Goal: Task Accomplishment & Management: Manage account settings

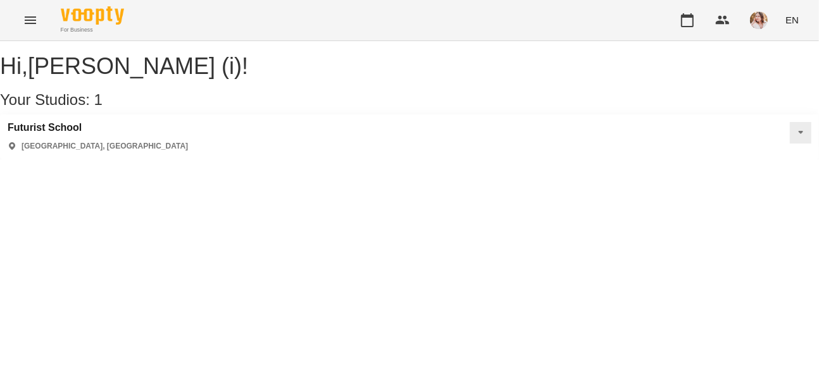
click at [65, 134] on div "[GEOGRAPHIC_DATA] [GEOGRAPHIC_DATA], [GEOGRAPHIC_DATA]" at bounding box center [409, 137] width 819 height 45
click at [66, 133] on h3 "Futurist School" at bounding box center [98, 127] width 180 height 11
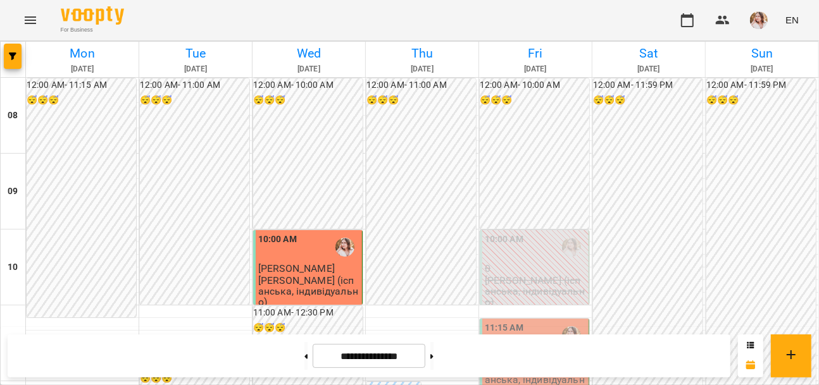
scroll to position [57, 0]
click at [540, 321] on div "11:15 AM" at bounding box center [535, 335] width 101 height 29
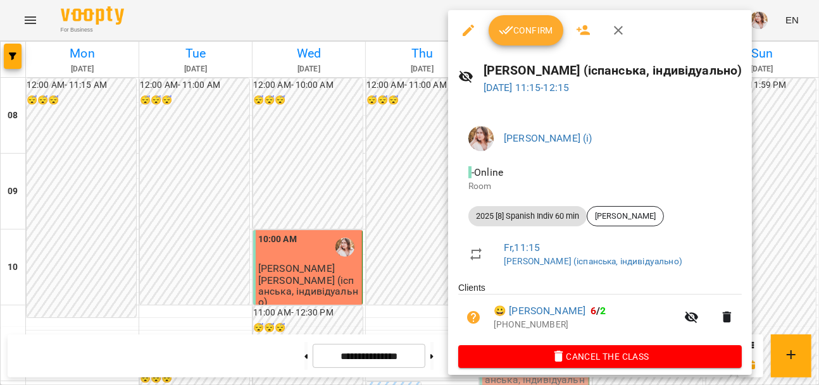
click at [523, 32] on span "Confirm" at bounding box center [526, 30] width 54 height 15
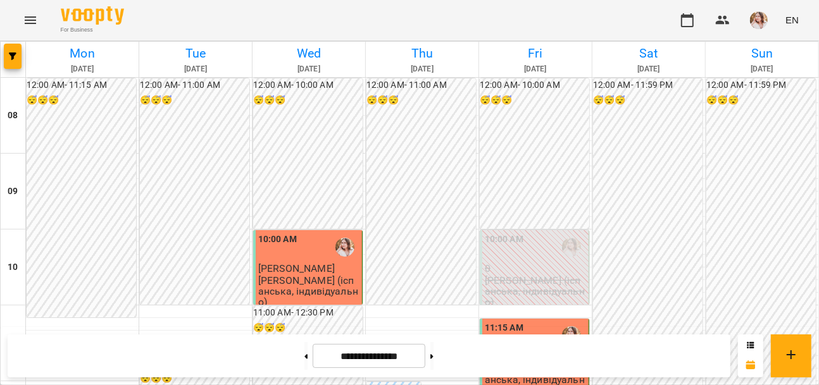
scroll to position [230, 0]
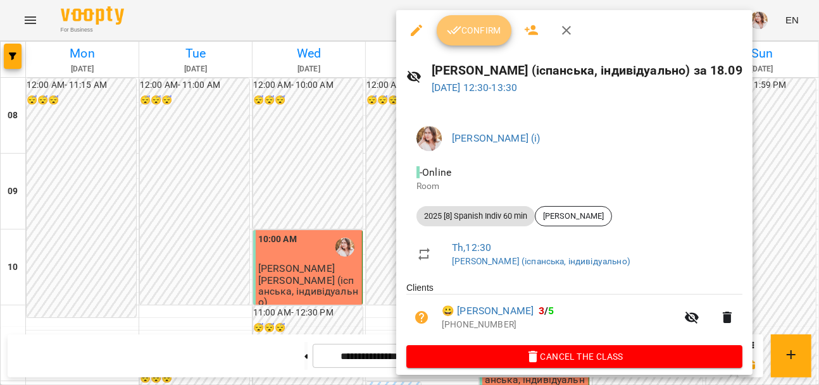
click at [472, 37] on span "Confirm" at bounding box center [474, 30] width 54 height 15
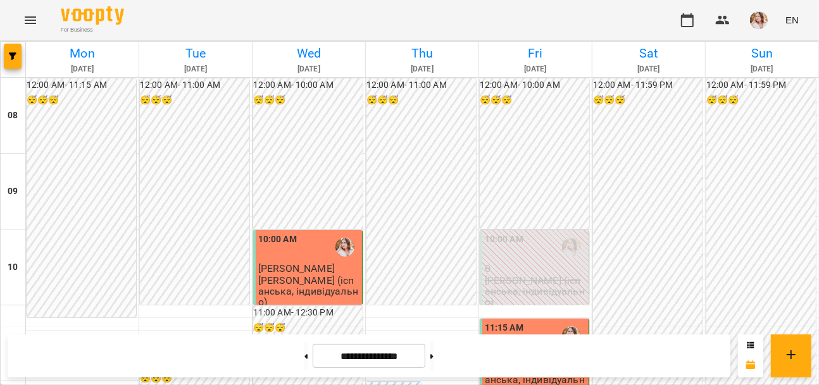
scroll to position [57, 0]
